Goal: Find contact information: Find contact information

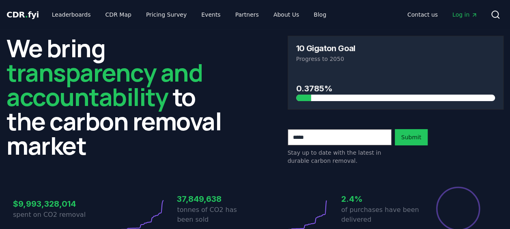
scroll to position [13, 0]
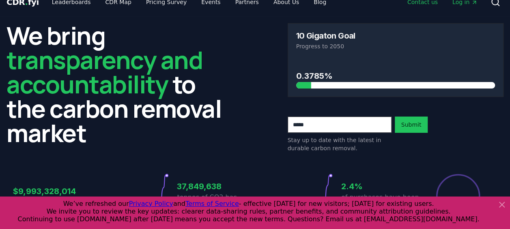
click at [413, 3] on link "Contact us" at bounding box center [422, 2] width 43 height 15
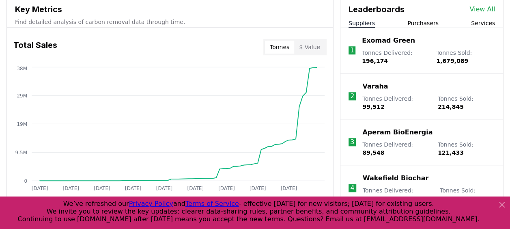
scroll to position [300, 0]
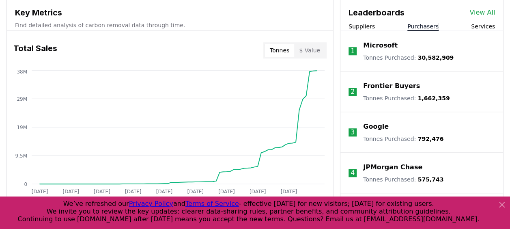
click at [421, 23] on button "Purchasers" at bounding box center [422, 26] width 31 height 8
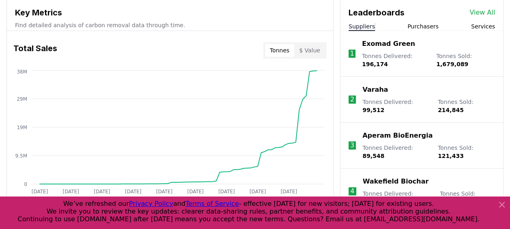
click at [364, 27] on button "Suppliers" at bounding box center [361, 26] width 26 height 8
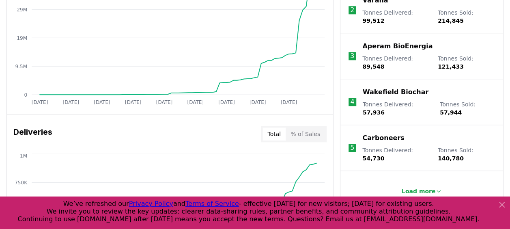
scroll to position [390, 0]
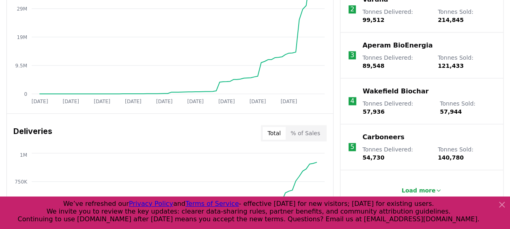
click at [413, 182] on button "Load more" at bounding box center [422, 190] width 54 height 16
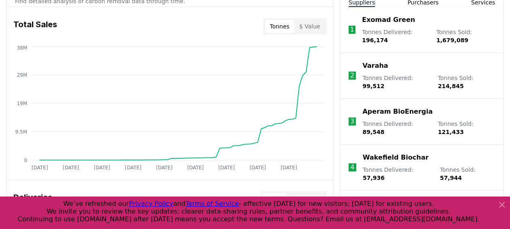
scroll to position [293, 0]
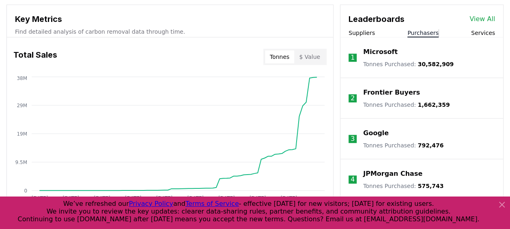
click at [413, 34] on button "Purchasers" at bounding box center [422, 33] width 31 height 8
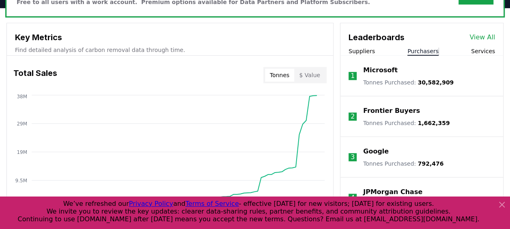
scroll to position [274, 0]
click at [502, 200] on icon at bounding box center [502, 204] width 10 height 10
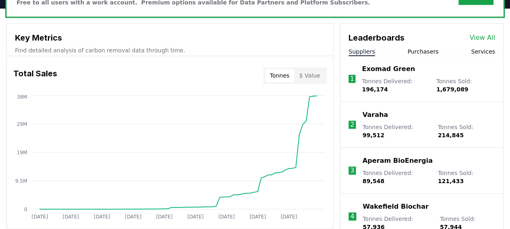
click at [349, 47] on button "Suppliers" at bounding box center [361, 51] width 26 height 8
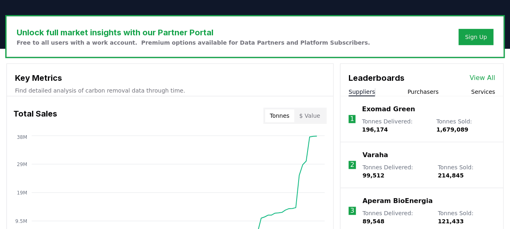
scroll to position [234, 0]
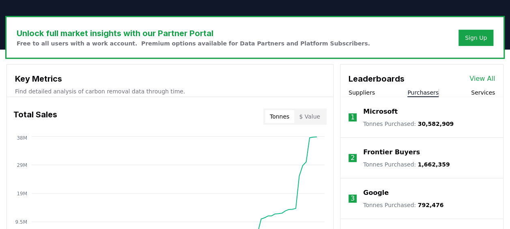
click at [421, 88] on button "Purchasers" at bounding box center [422, 92] width 31 height 8
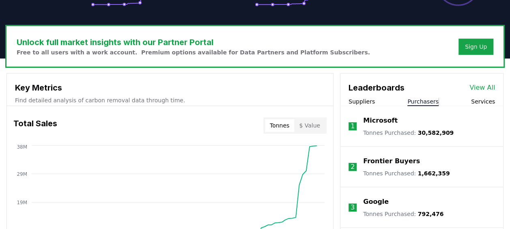
scroll to position [224, 0]
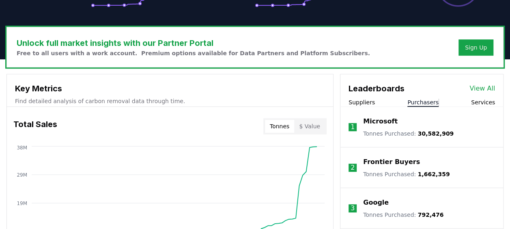
click at [361, 96] on div "Leaderboards View All Suppliers Purchasers Services" at bounding box center [421, 90] width 163 height 32
click at [360, 105] on div "Suppliers Purchasers Services" at bounding box center [421, 102] width 163 height 9
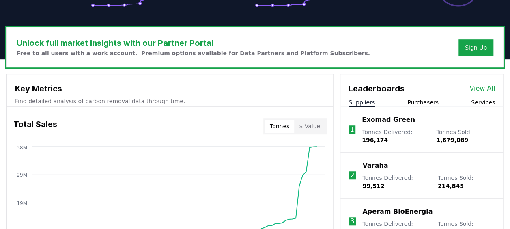
click at [358, 98] on button "Suppliers" at bounding box center [361, 102] width 26 height 8
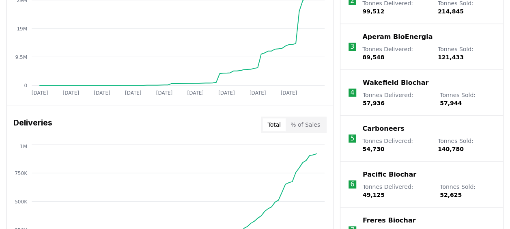
scroll to position [399, 0]
